Goal: Information Seeking & Learning: Learn about a topic

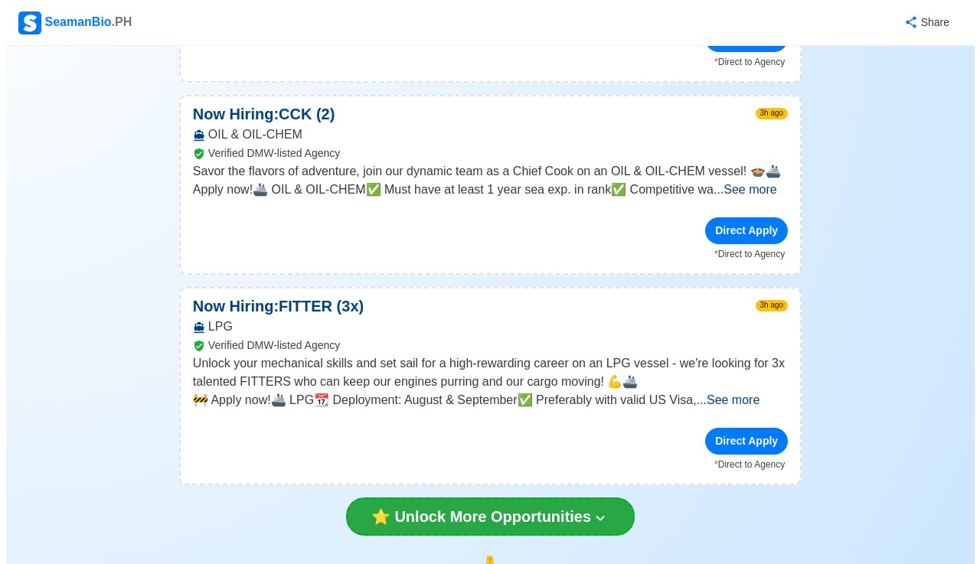
scroll to position [3798, 0]
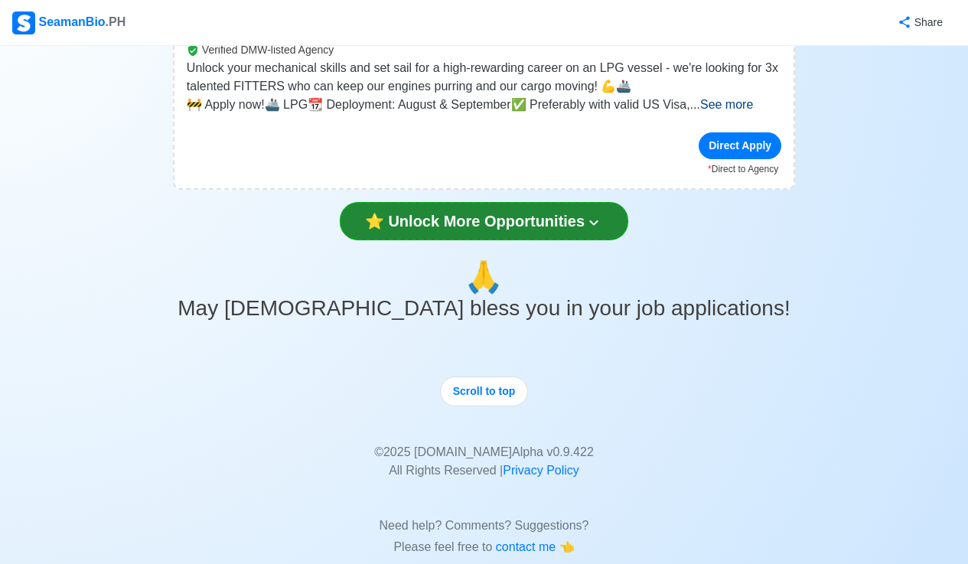
click at [602, 202] on button "⭐️ Unlock More Opportunities" at bounding box center [484, 221] width 289 height 38
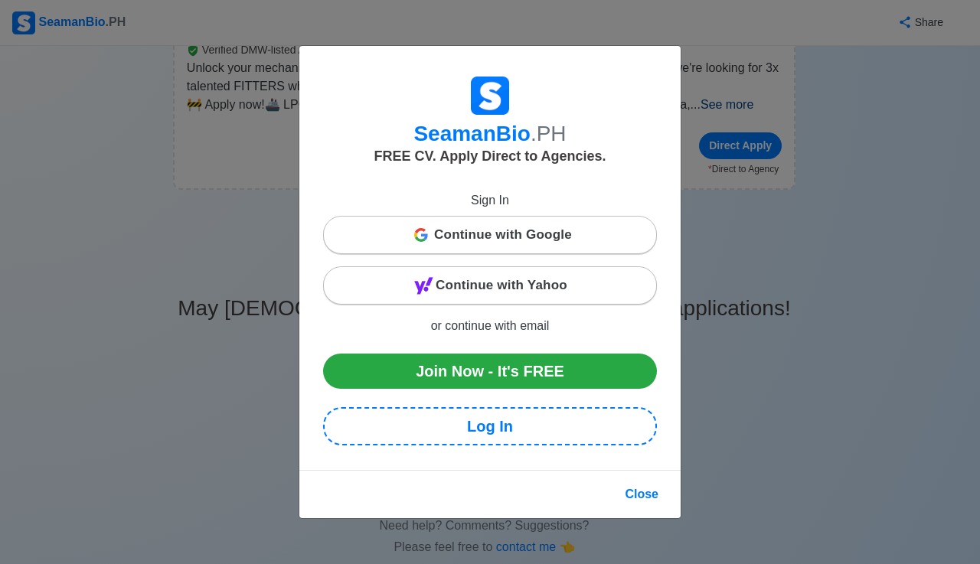
click at [525, 232] on span "Continue with Google" at bounding box center [503, 235] width 138 height 31
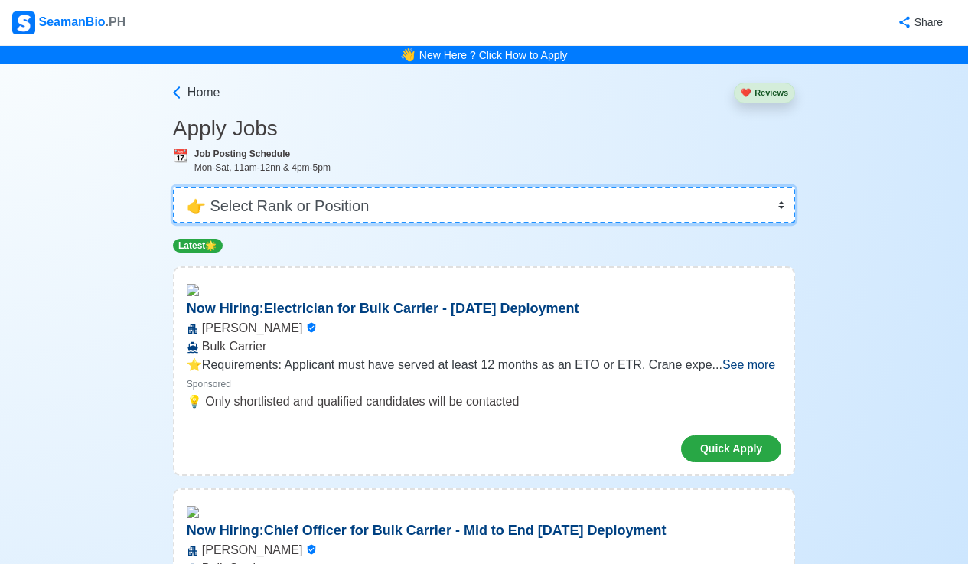
select select "[PERSON_NAME]"
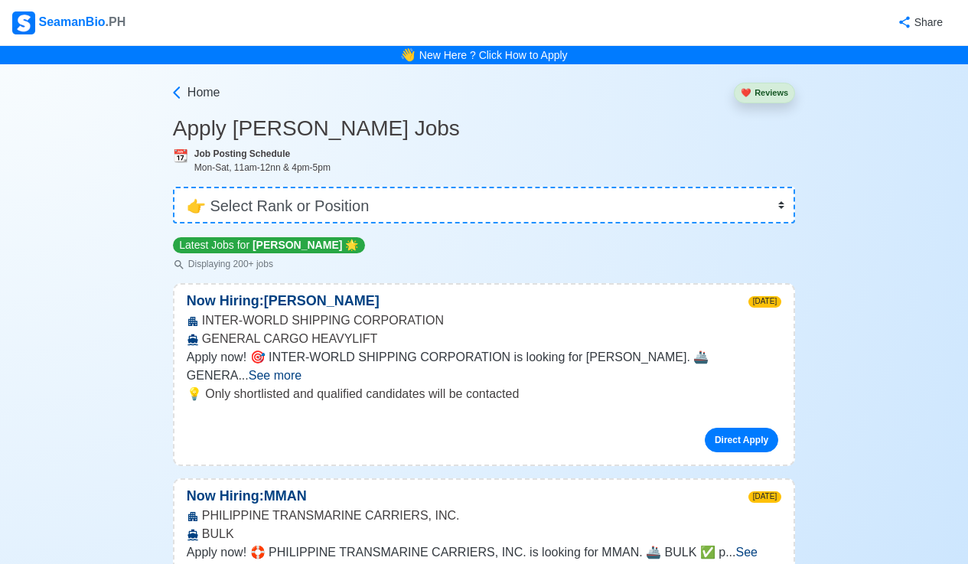
click at [302, 369] on span "See more" at bounding box center [275, 375] width 53 height 13
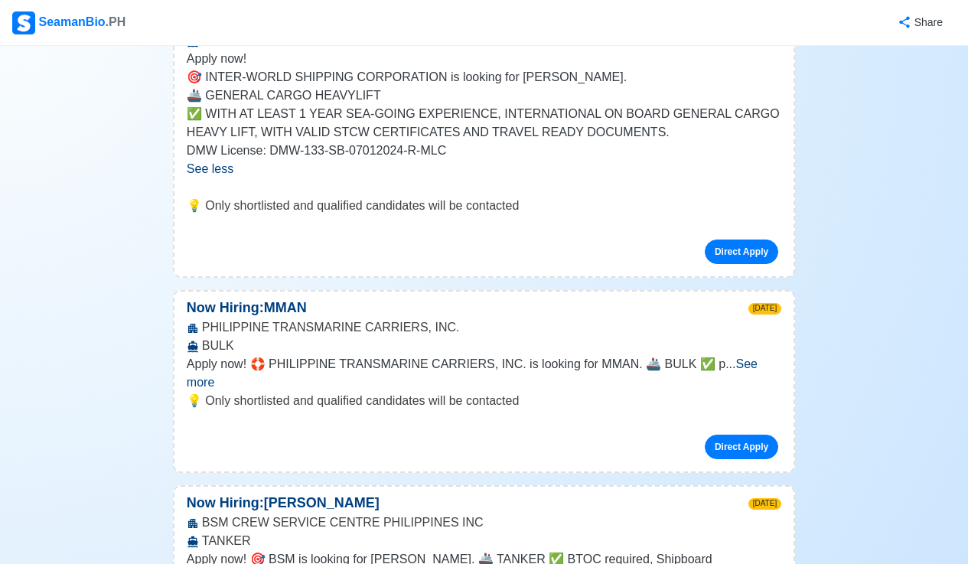
scroll to position [313, 0]
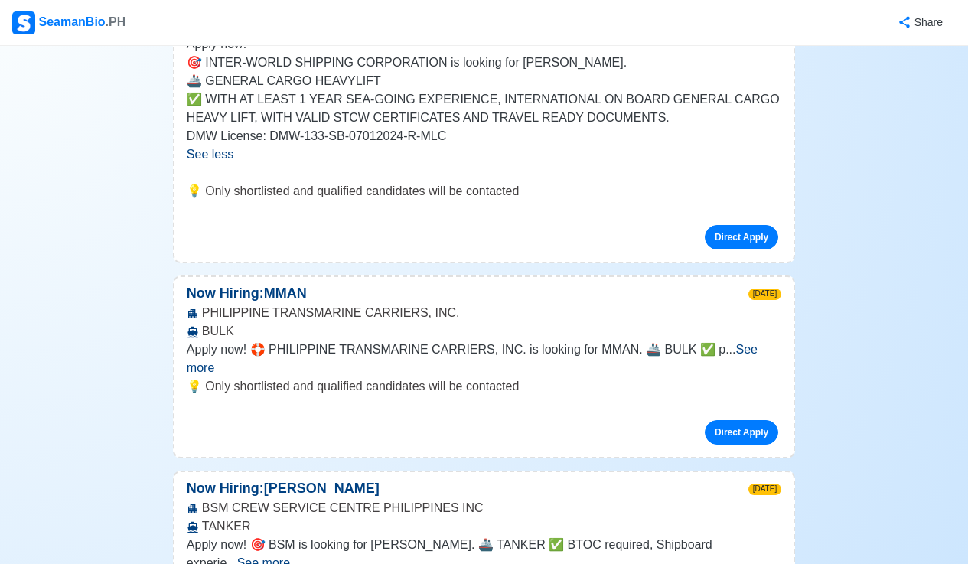
click at [742, 349] on span "See more" at bounding box center [472, 358] width 571 height 31
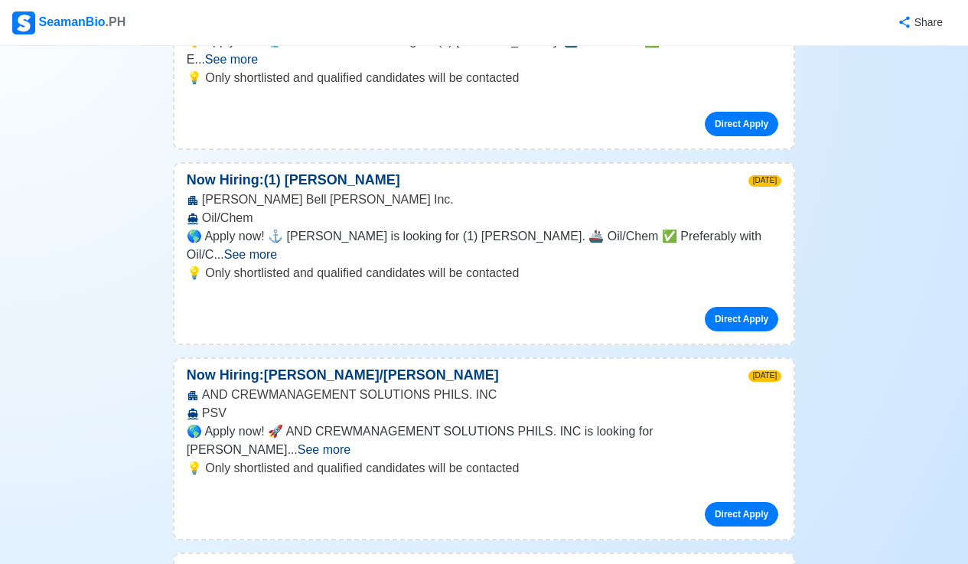
scroll to position [1497, 0]
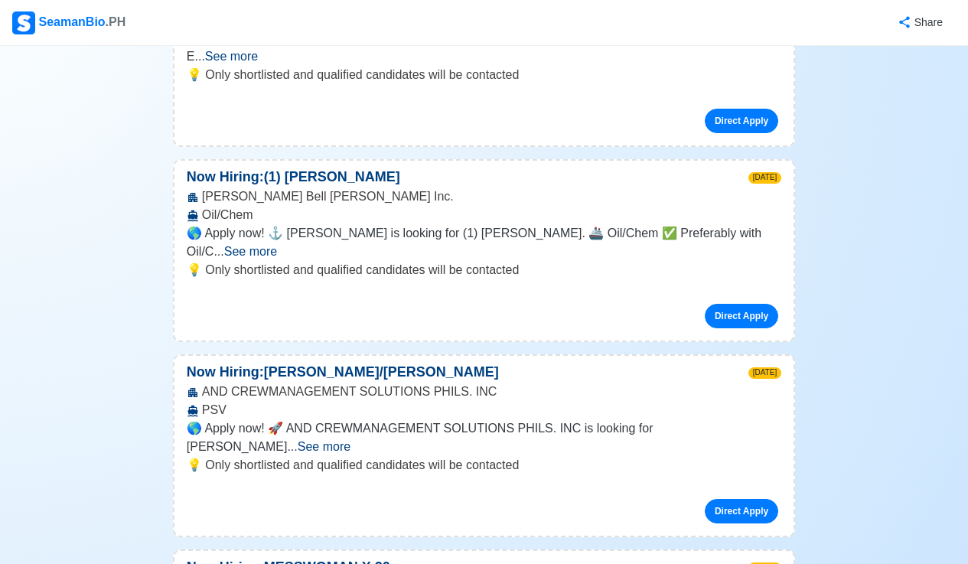
click at [351, 440] on span "See more" at bounding box center [324, 446] width 53 height 13
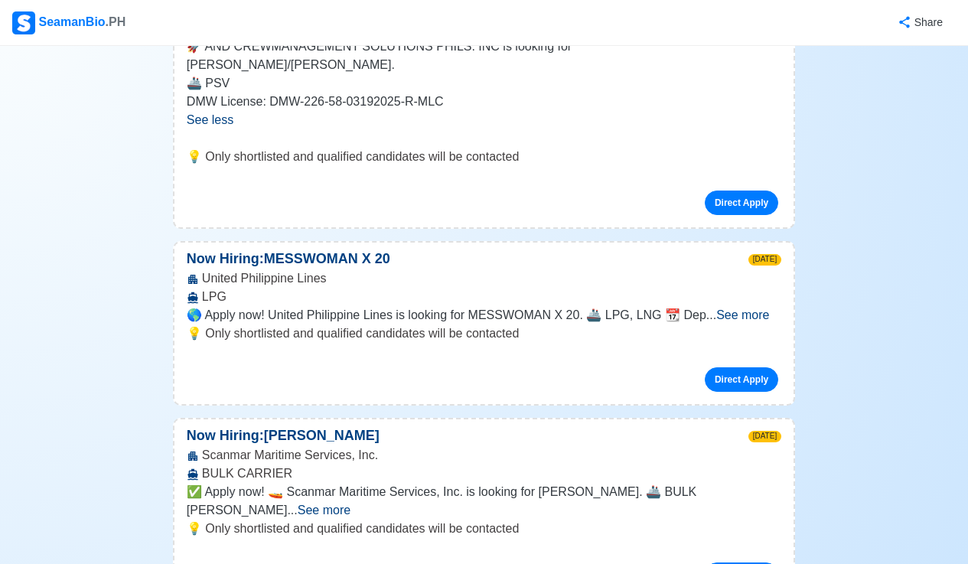
scroll to position [1901, 0]
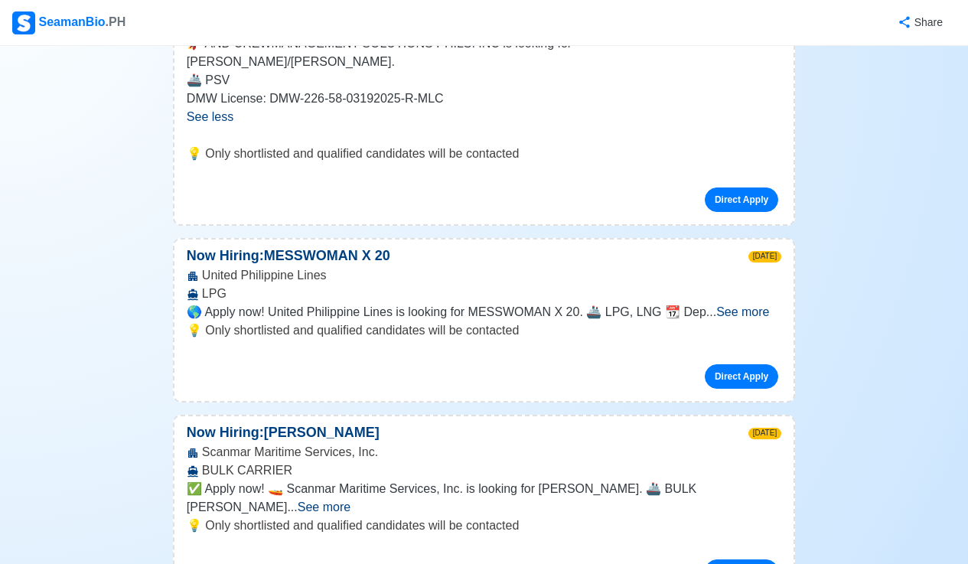
click at [351, 501] on span "See more" at bounding box center [324, 507] width 53 height 13
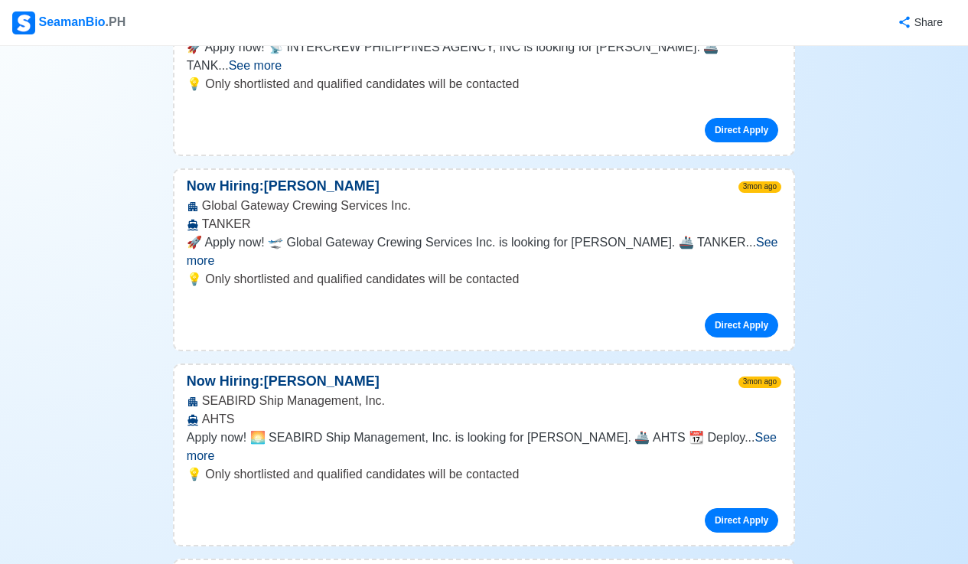
scroll to position [7067, 0]
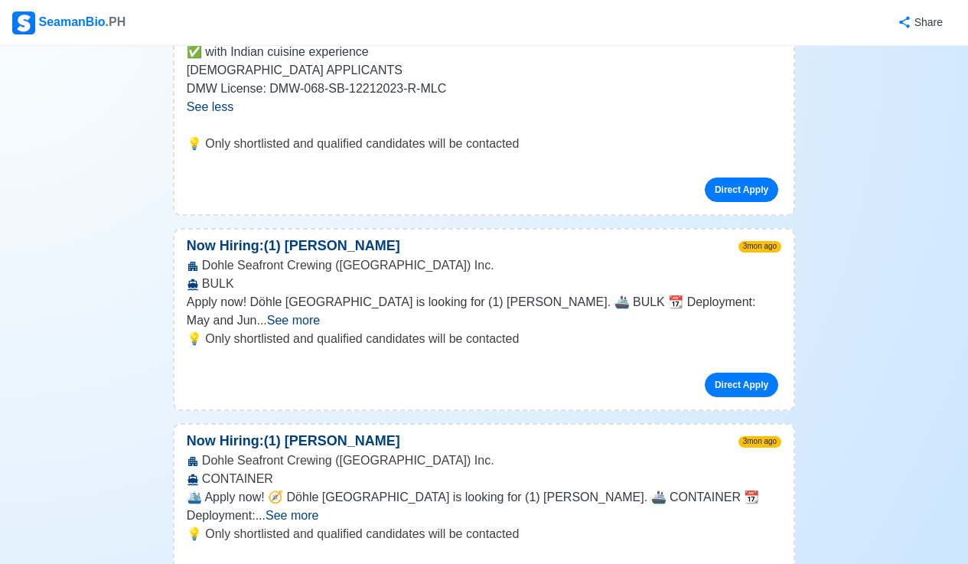
scroll to position [7917, 0]
